Goal: Task Accomplishment & Management: Manage account settings

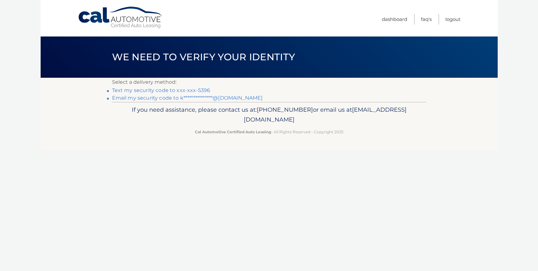
click at [177, 89] on link "Text my security code to xxx-xxx-5396" at bounding box center [161, 90] width 98 height 6
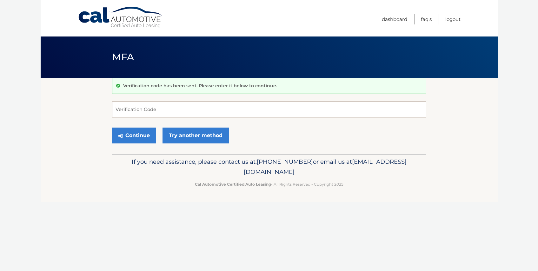
click at [137, 110] on input "Verification Code" at bounding box center [269, 110] width 314 height 16
type input "934810"
click at [112, 128] on button "Continue" at bounding box center [134, 136] width 44 height 16
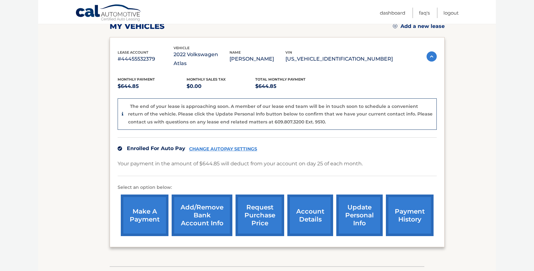
scroll to position [104, 0]
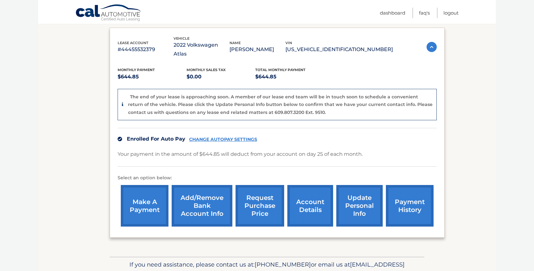
click at [313, 197] on link "account details" at bounding box center [310, 206] width 46 height 42
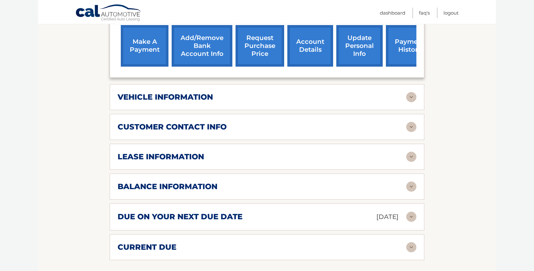
scroll to position [234, 0]
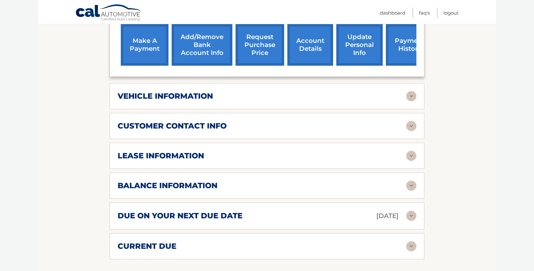
click at [407, 181] on img at bounding box center [411, 186] width 10 height 10
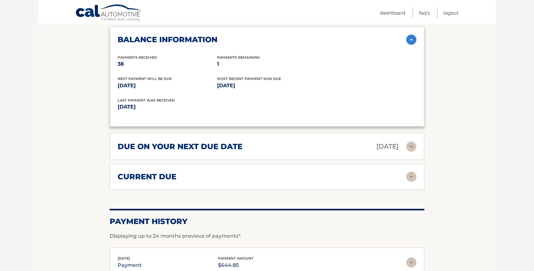
scroll to position [348, 0]
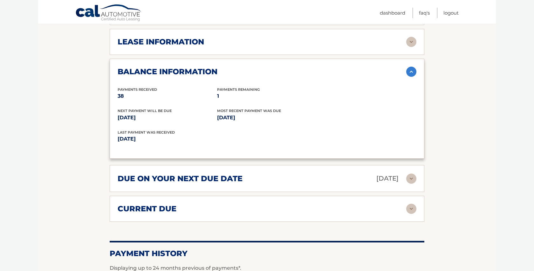
click at [408, 204] on img at bounding box center [411, 209] width 10 height 10
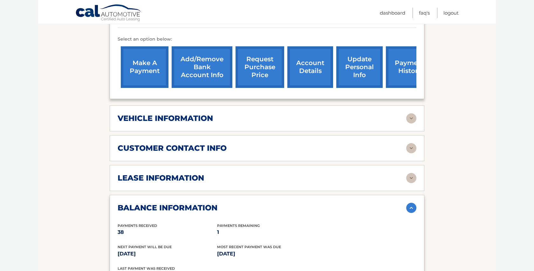
scroll to position [199, 0]
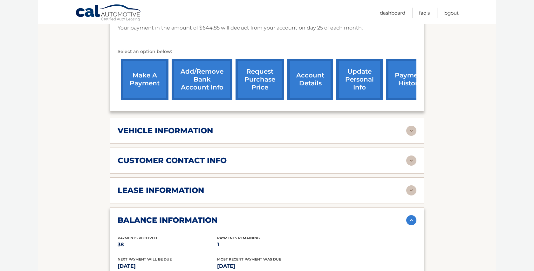
click at [414, 185] on img at bounding box center [411, 190] width 10 height 10
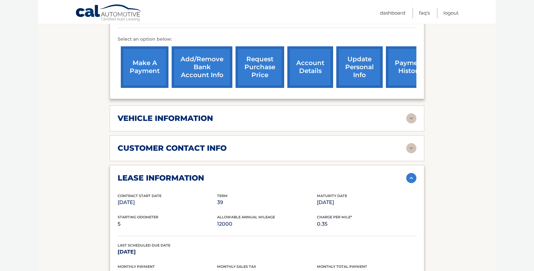
scroll to position [210, 0]
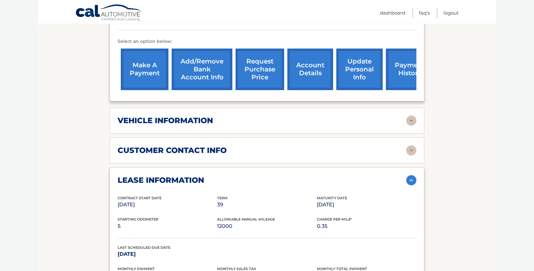
click at [407, 145] on img at bounding box center [411, 150] width 10 height 10
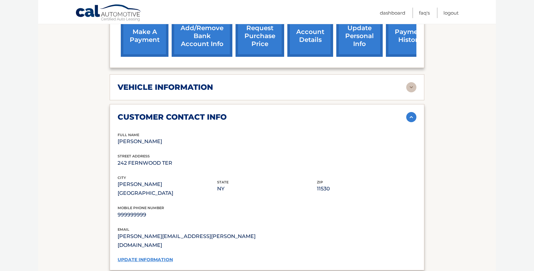
scroll to position [244, 0]
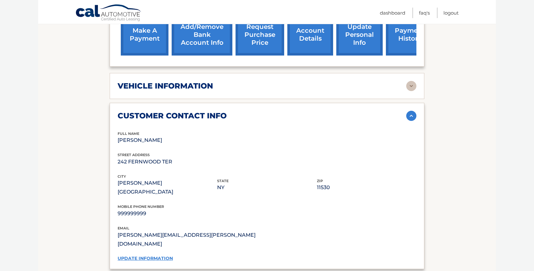
click at [155, 256] on link "update information" at bounding box center [145, 259] width 55 height 6
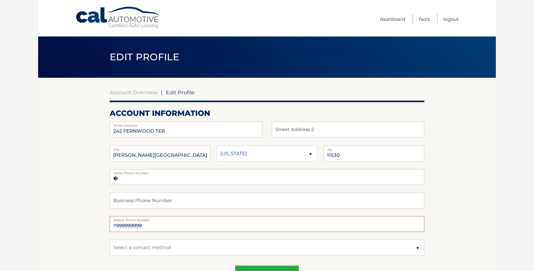
drag, startPoint x: 155, startPoint y: 226, endPoint x: 92, endPoint y: 224, distance: 63.6
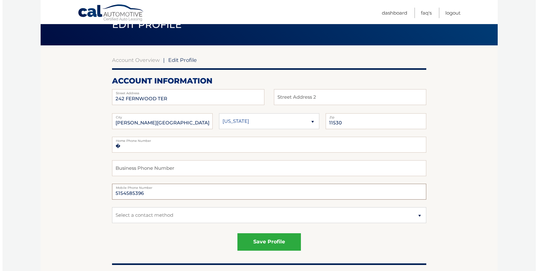
scroll to position [50, 0]
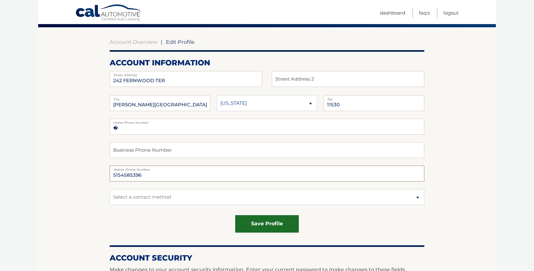
type input "5154585396"
click at [261, 224] on button "save profile" at bounding box center [267, 223] width 64 height 17
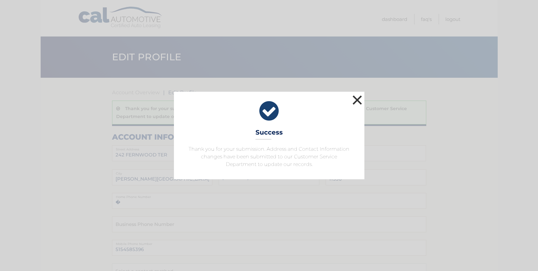
click at [358, 100] on button "×" at bounding box center [357, 100] width 13 height 13
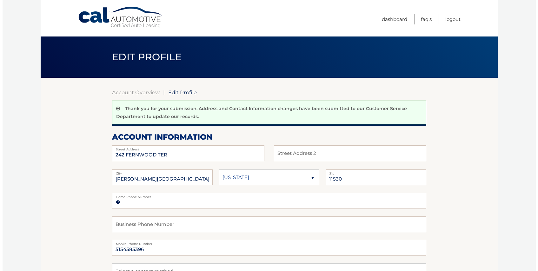
scroll to position [73, 0]
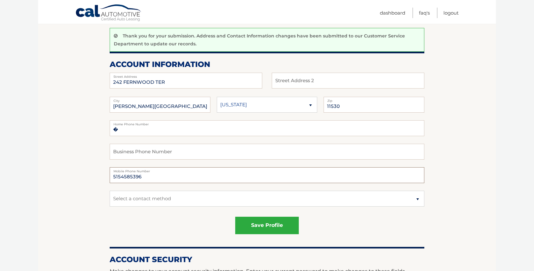
click at [150, 178] on input "5154585396" at bounding box center [267, 175] width 314 height 16
click at [116, 177] on input "5154585396" at bounding box center [267, 175] width 314 height 16
click at [117, 178] on input "5154585396" at bounding box center [267, 175] width 314 height 16
click at [120, 176] on input "5154585396" at bounding box center [267, 175] width 314 height 16
type input "5164585396"
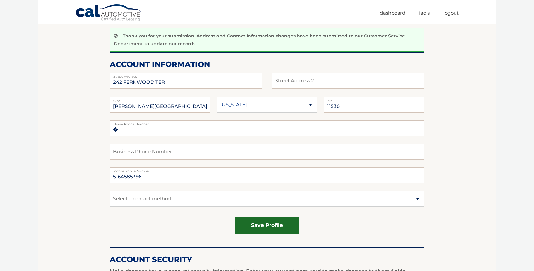
click at [268, 227] on button "save profile" at bounding box center [267, 225] width 64 height 17
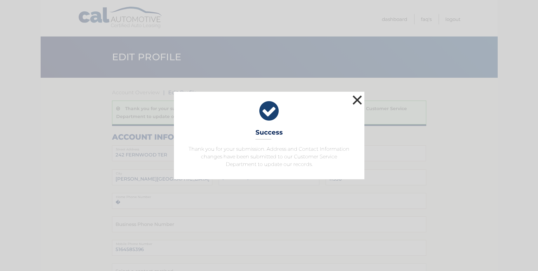
click at [356, 100] on button "×" at bounding box center [357, 100] width 13 height 13
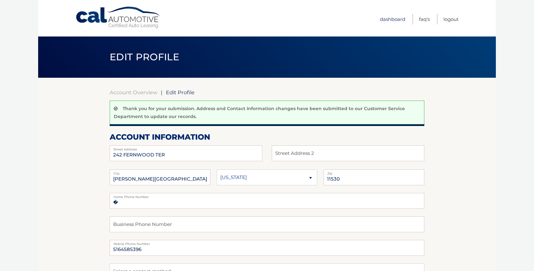
click at [396, 21] on link "Dashboard" at bounding box center [392, 19] width 25 height 10
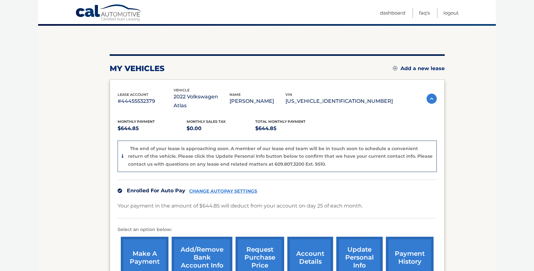
scroll to position [129, 0]
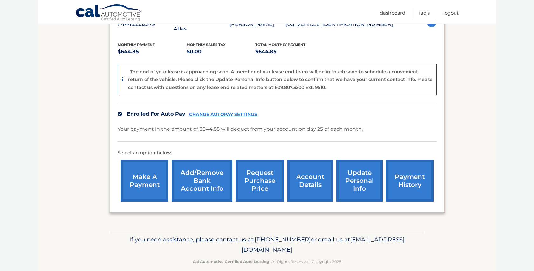
click at [260, 174] on link "request purchase price" at bounding box center [259, 181] width 49 height 42
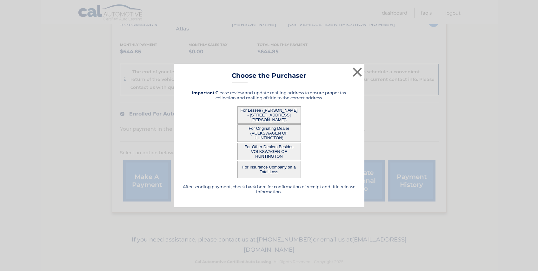
click at [266, 119] on button "For Lessee ([PERSON_NAME] - [STREET_ADDRESS][PERSON_NAME])" at bounding box center [270, 114] width 64 height 17
click at [266, 109] on button "For Lessee ([PERSON_NAME] - [STREET_ADDRESS][PERSON_NAME])" at bounding box center [270, 114] width 64 height 17
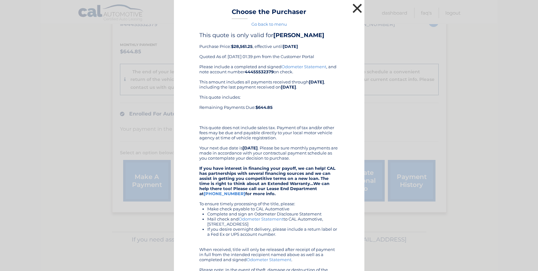
click at [353, 9] on button "×" at bounding box center [357, 8] width 13 height 13
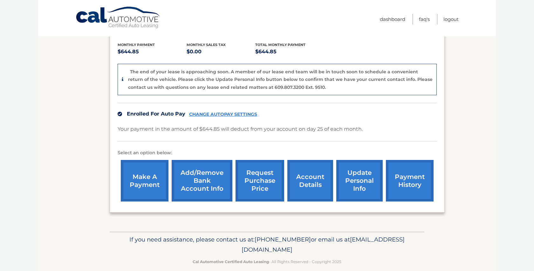
scroll to position [0, 0]
